Goal: Task Accomplishment & Management: Manage account settings

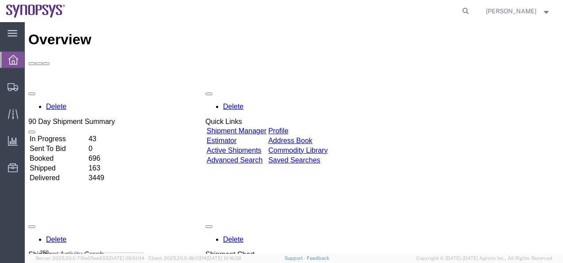
click at [250, 127] on link "Shipment Manager" at bounding box center [237, 131] width 60 height 8
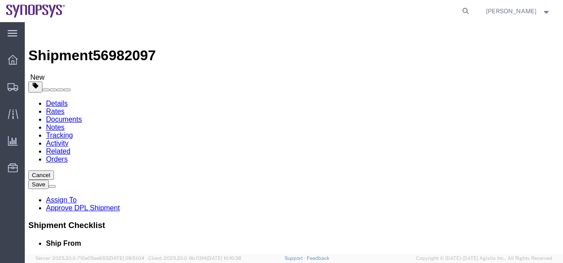
select select "63190"
select select "63078"
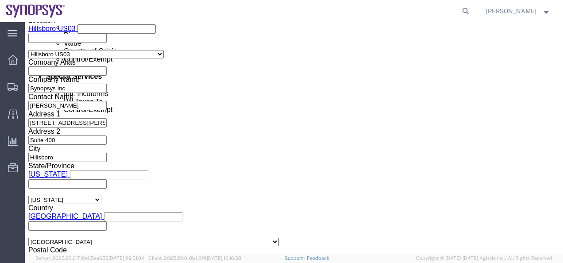
scroll to position [605, 0]
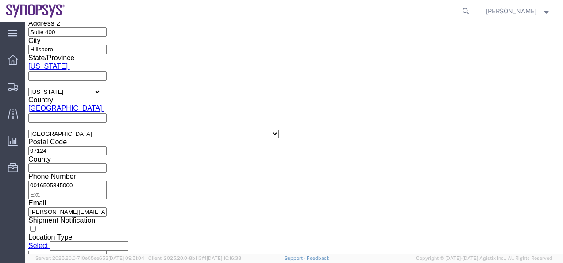
click button "Continue"
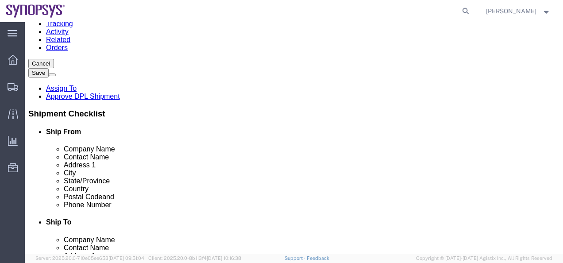
click dd "1500.00 USD"
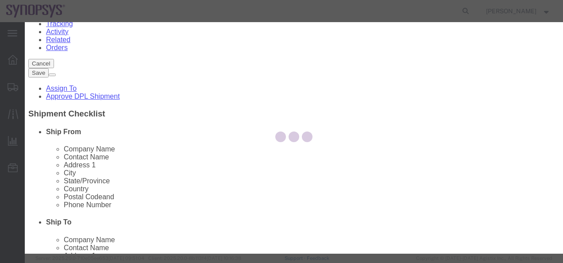
checkbox input "true"
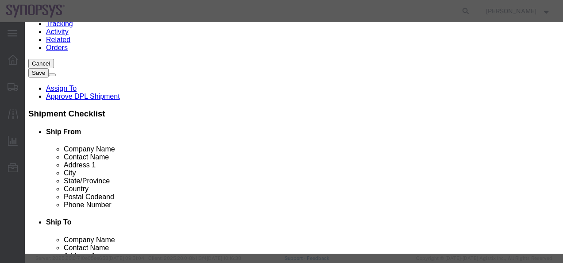
scroll to position [310, 0]
click select "Select ATF BIS DEA EPA FDA FTR ITAR OFAC Other (OPA)"
select select "BIS"
click select "Select ATF BIS DEA EPA FDA FTR ITAR OFAC Other (OPA)"
click select "Select AGR-Agricultural APP-Computers APR-Additional Permissive Exports AVS-Air…"
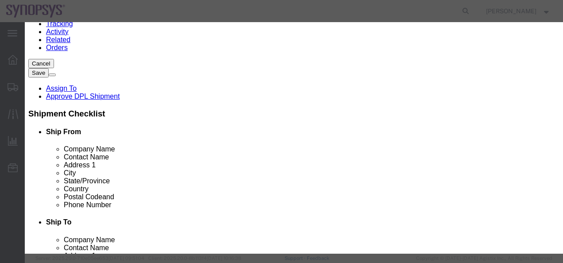
select select "NLR"
click select "Select AGR-Agricultural APP-Computers APR-Additional Permissive Exports AVS-Air…"
click input "30.36"
drag, startPoint x: 154, startPoint y: 111, endPoint x: 98, endPoint y: 110, distance: 56.7
click div "License Number A controlling agency's document authorizing export of particular…"
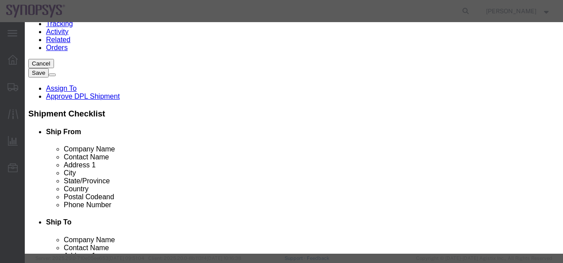
click button "Save & Close"
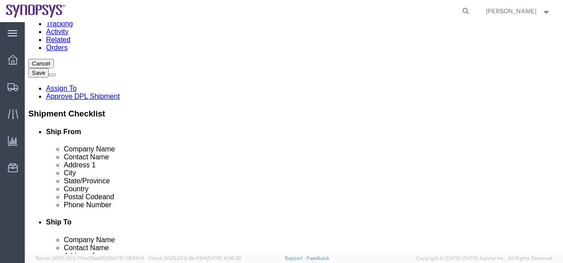
click dt "Pieces:"
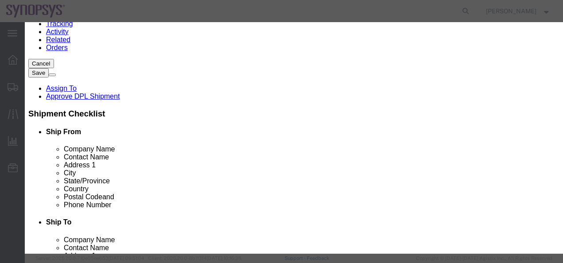
checkbox input "true"
click select "Select ATF BIS DEA EPA FDA FTR ITAR OFAC Other (OPA)"
select select "BIS"
click select "Select ATF BIS DEA EPA FDA FTR ITAR OFAC Other (OPA)"
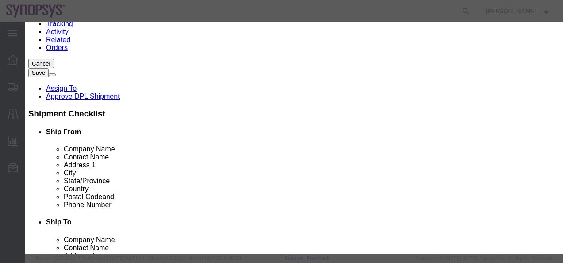
click select "Select AGR-Agricultural APP-Computers APR-Additional Permissive Exports AVS-Air…"
select select "NLR"
click select "Select AGR-Agricultural APP-Computers APR-Additional Permissive Exports AVS-Air…"
drag, startPoint x: 163, startPoint y: 152, endPoint x: 106, endPoint y: 154, distance: 57.1
click div "License Number 30.36"
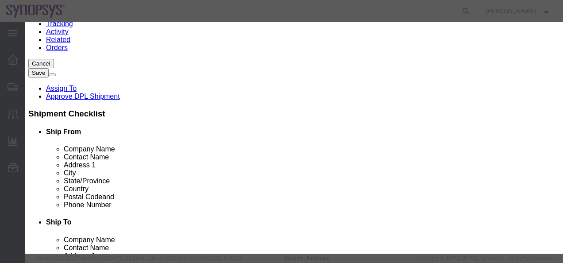
click button "Save & Close"
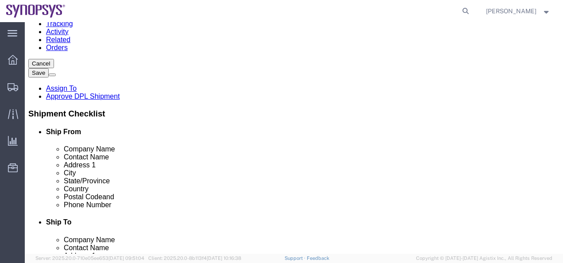
click dd "1.00 Each"
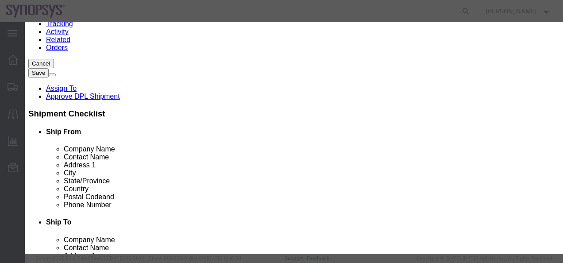
checkbox input "true"
click button "Save & Close"
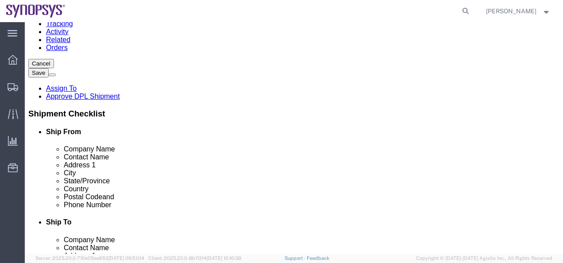
click link "Assign To"
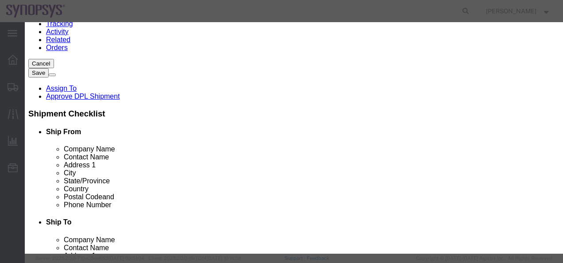
select select "117156"
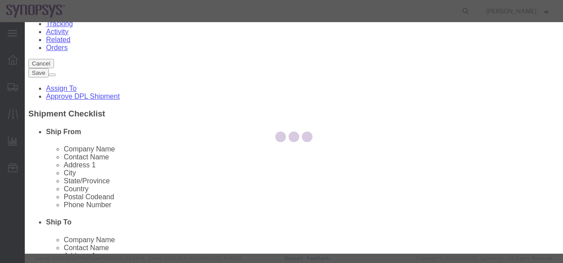
select select
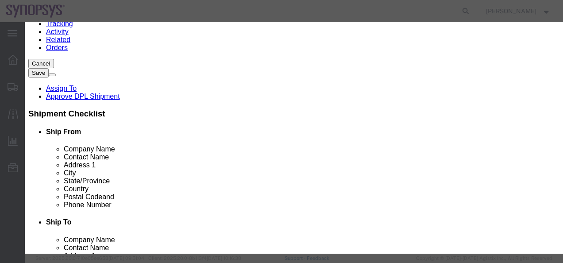
type input "[PERSON_NAME]"
select select "100122"
click textarea "Message"
type textarea "Cleared to ship"
click button "Assign"
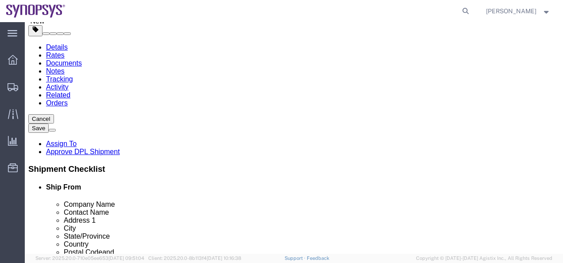
scroll to position [0, 0]
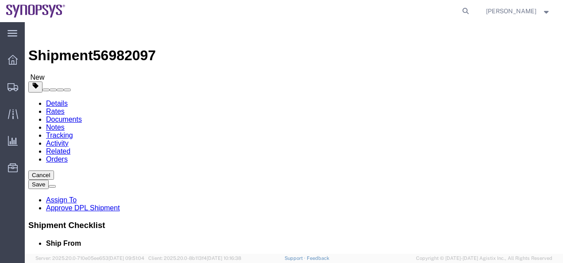
click link "Details"
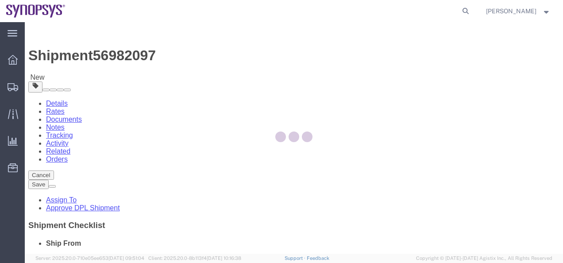
select select "63190"
select select "63078"
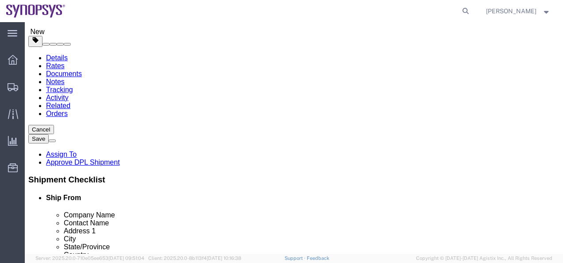
scroll to position [89, 0]
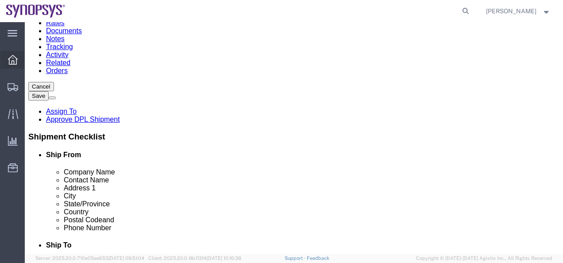
click at [14, 58] on icon at bounding box center [13, 60] width 10 height 10
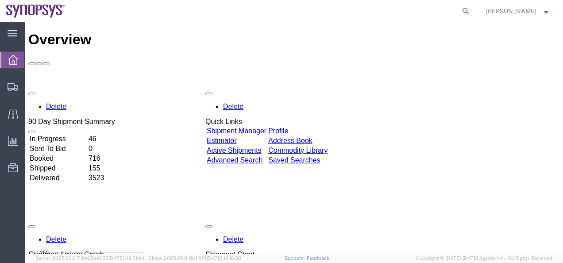
click at [266, 127] on link "Shipment Manager" at bounding box center [237, 131] width 60 height 8
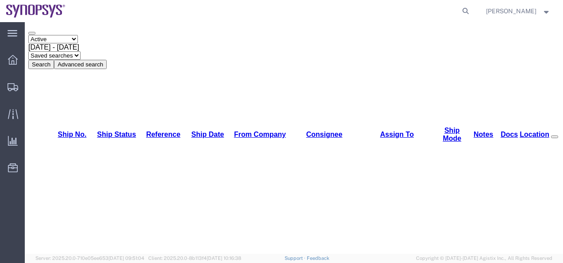
scroll to position [97, 0]
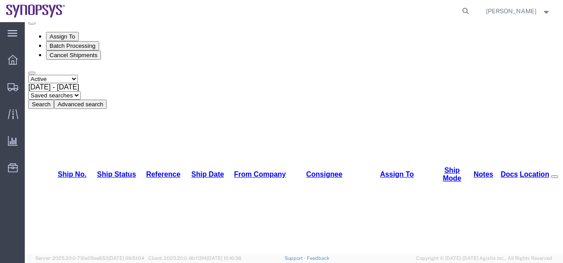
scroll to position [0, 0]
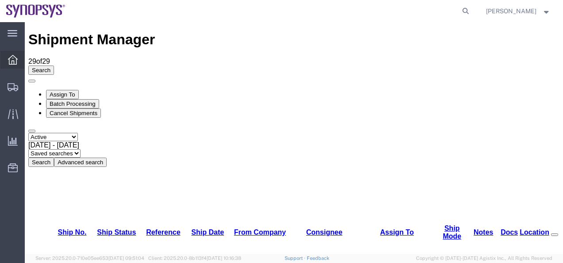
click at [14, 63] on icon at bounding box center [13, 60] width 10 height 10
